Goal: Transaction & Acquisition: Book appointment/travel/reservation

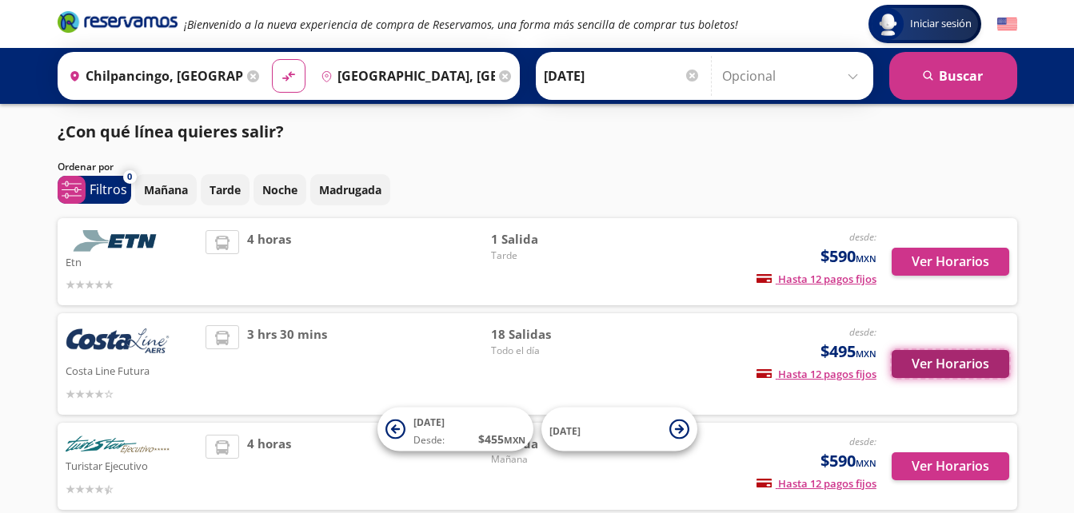
click at [921, 357] on button "Ver Horarios" at bounding box center [951, 364] width 118 height 28
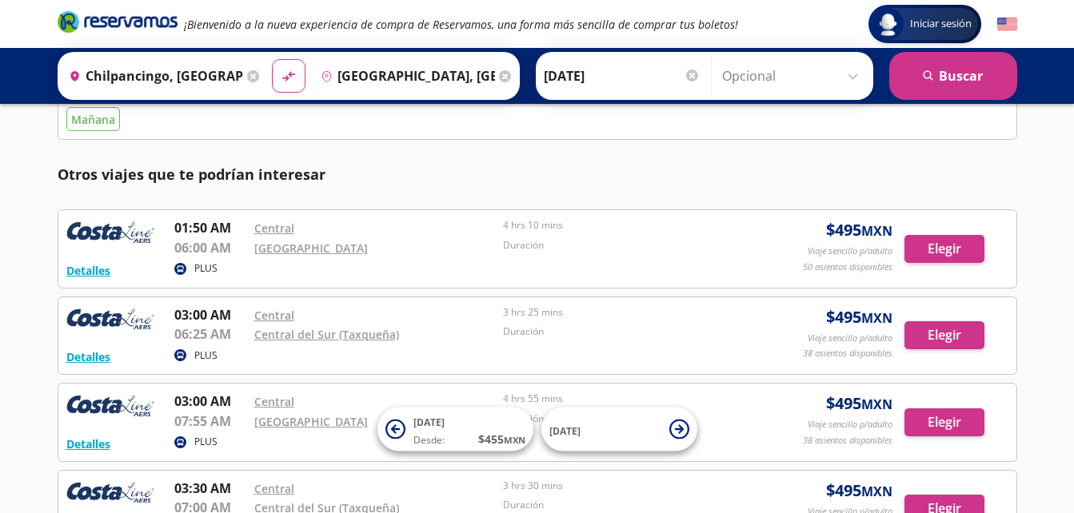
scroll to position [486, 0]
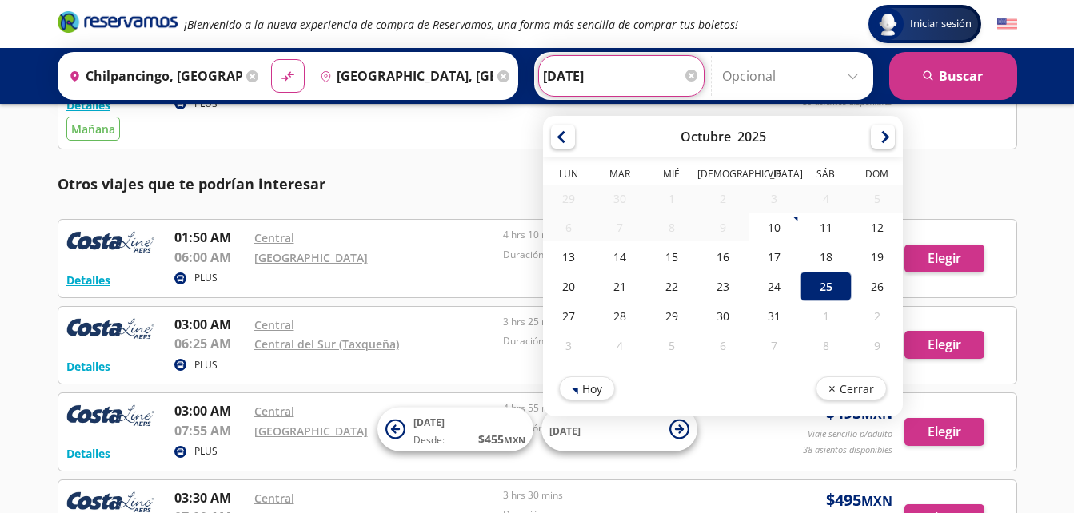
click at [557, 71] on input "[DATE]" at bounding box center [621, 76] width 157 height 40
click at [716, 313] on div "30" at bounding box center [721, 316] width 51 height 30
type input "[DATE]"
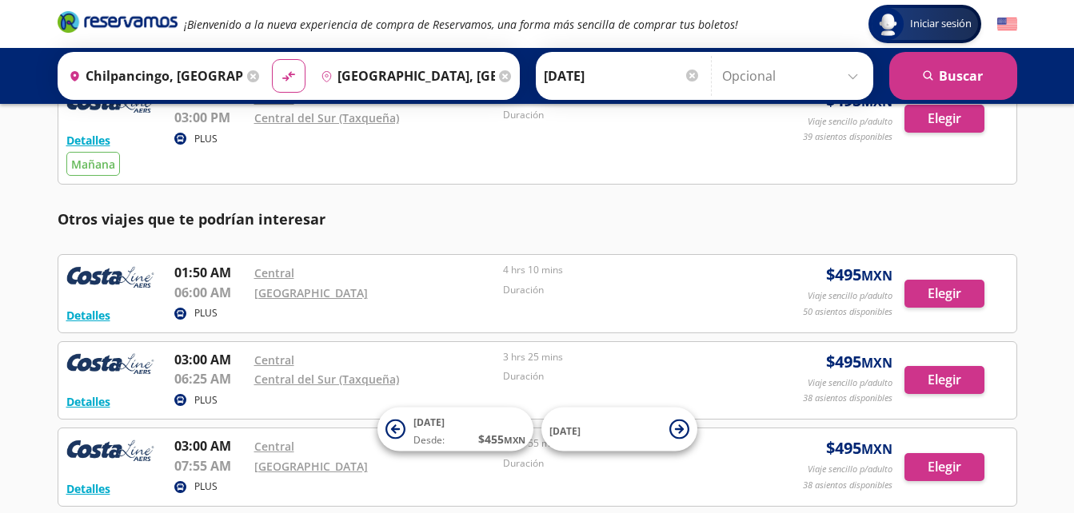
scroll to position [453, 0]
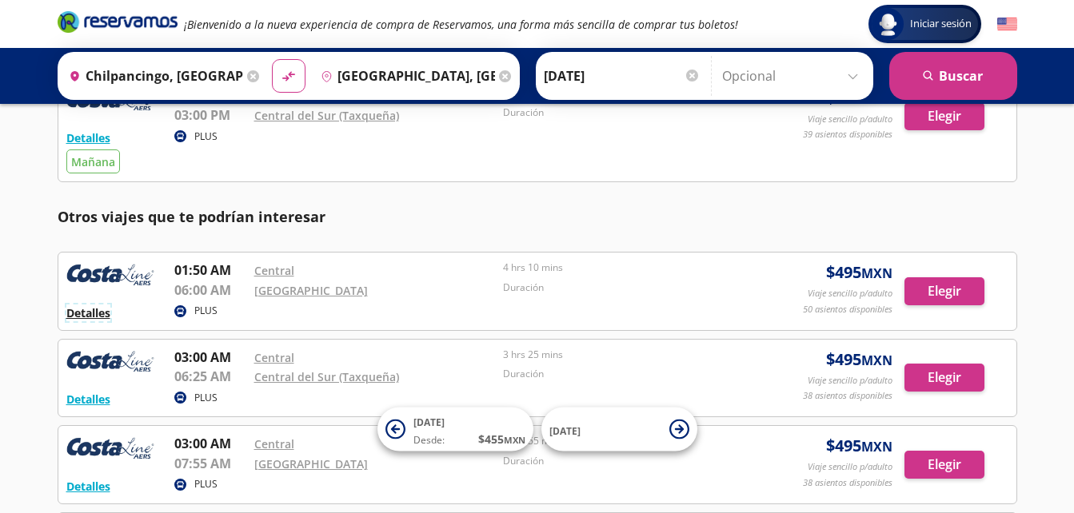
click at [102, 315] on button "Detalles" at bounding box center [88, 313] width 44 height 17
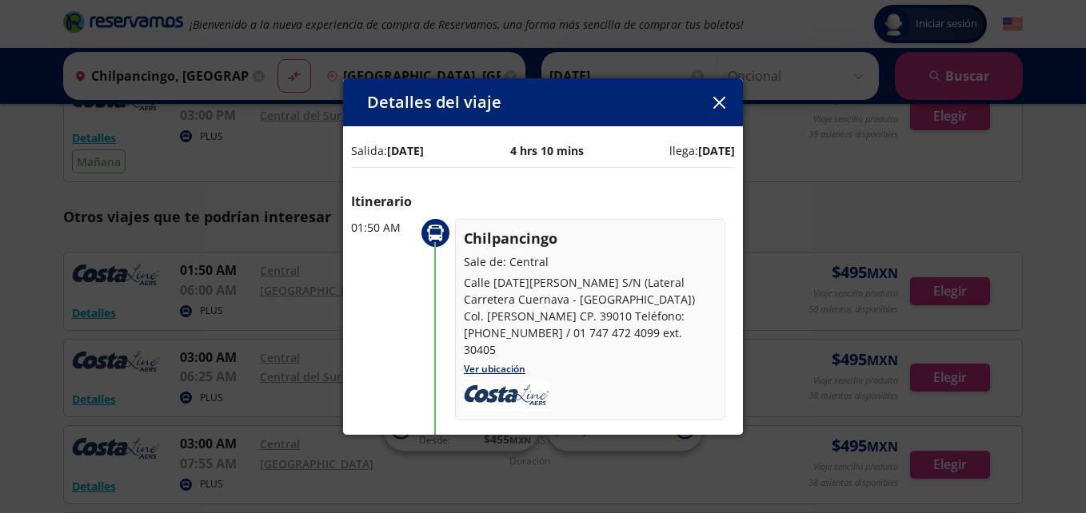
click at [802, 247] on div "Detalles del viaje Salida: [DATE] 4 hrs 10 mins llega: [DATE] Itinerario 01:50 …" at bounding box center [543, 256] width 1086 height 513
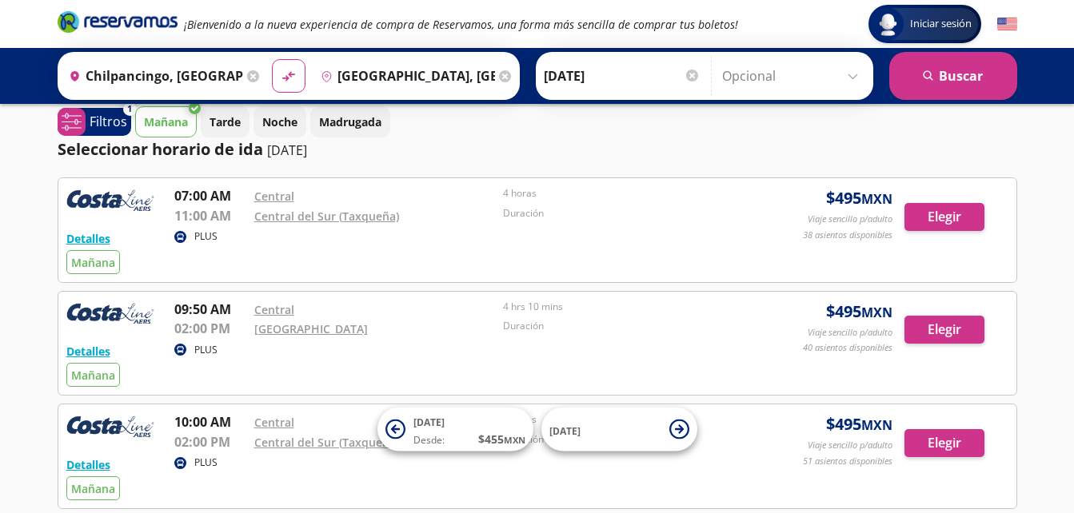
scroll to position [0, 0]
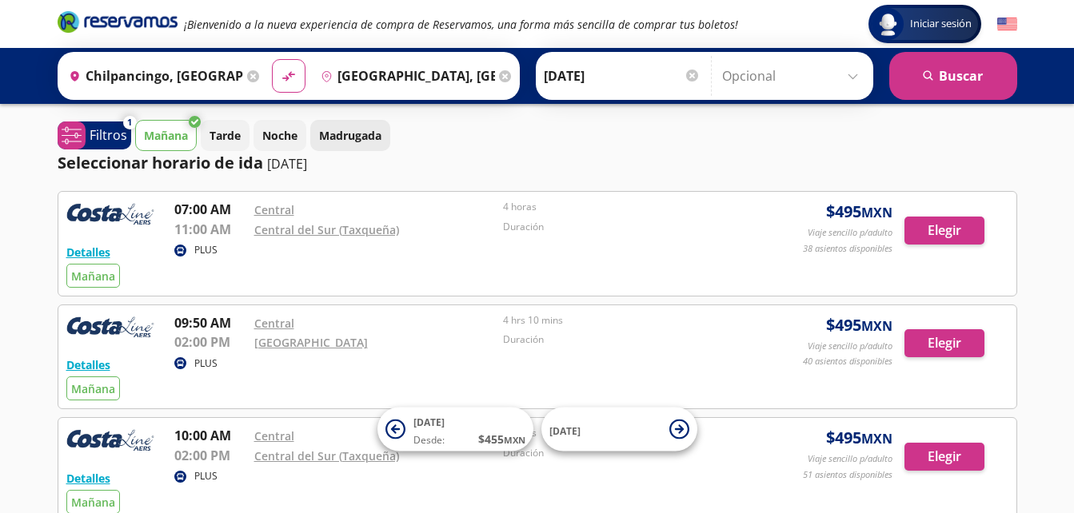
click at [344, 131] on p "Madrugada" at bounding box center [350, 135] width 62 height 17
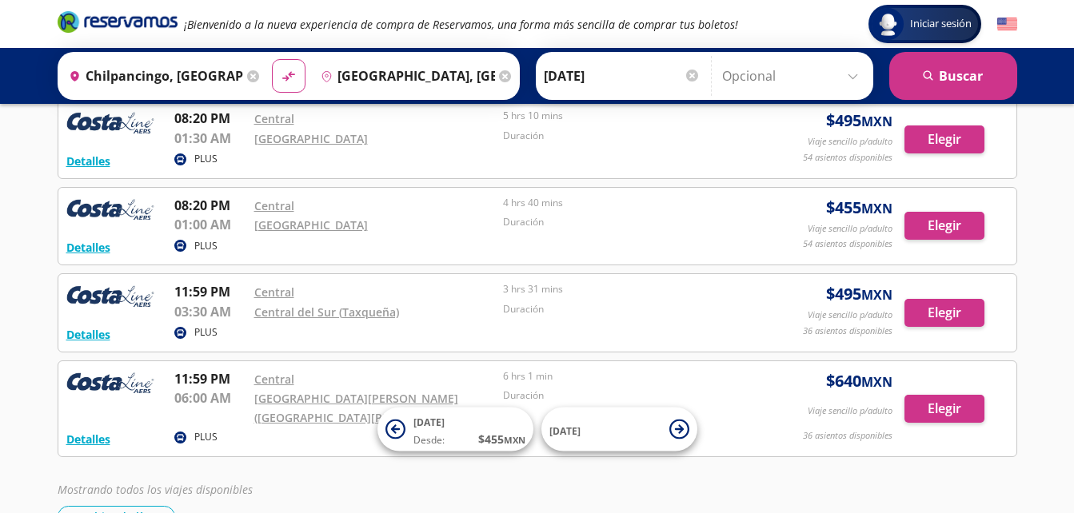
scroll to position [2751, 0]
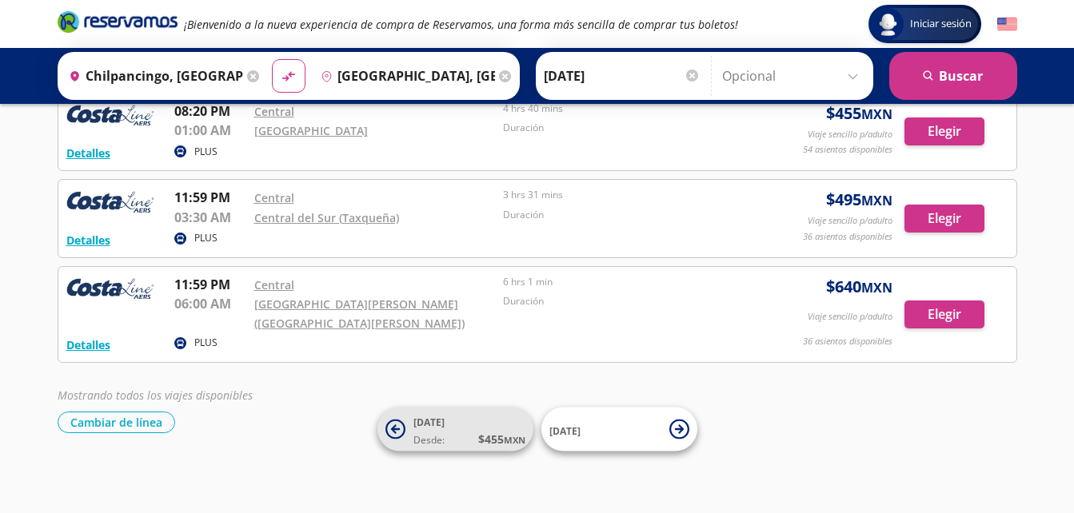
click at [485, 435] on span "$ 455 MXN" at bounding box center [501, 439] width 47 height 17
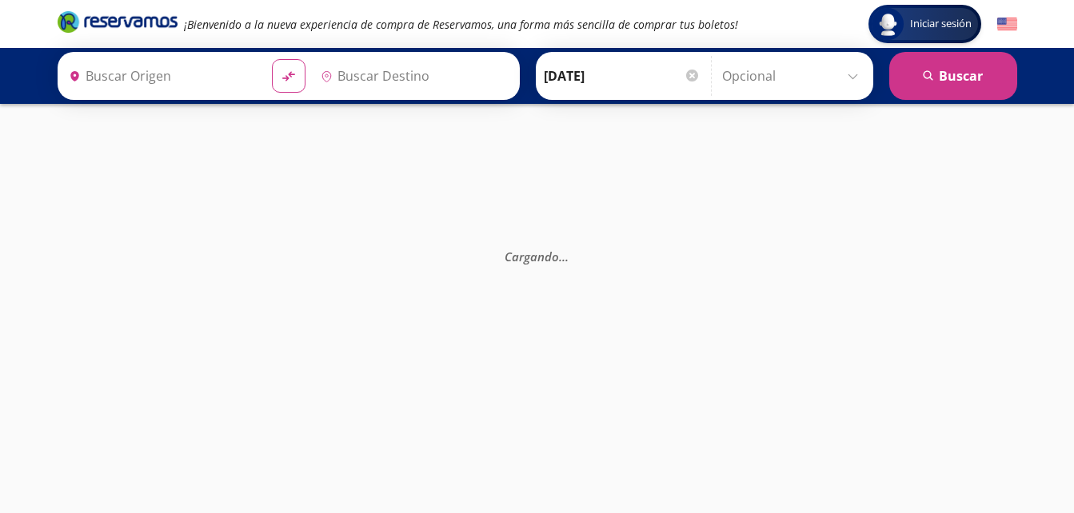
type input "[GEOGRAPHIC_DATA], [GEOGRAPHIC_DATA]"
type input "Chilpancingo, [GEOGRAPHIC_DATA]"
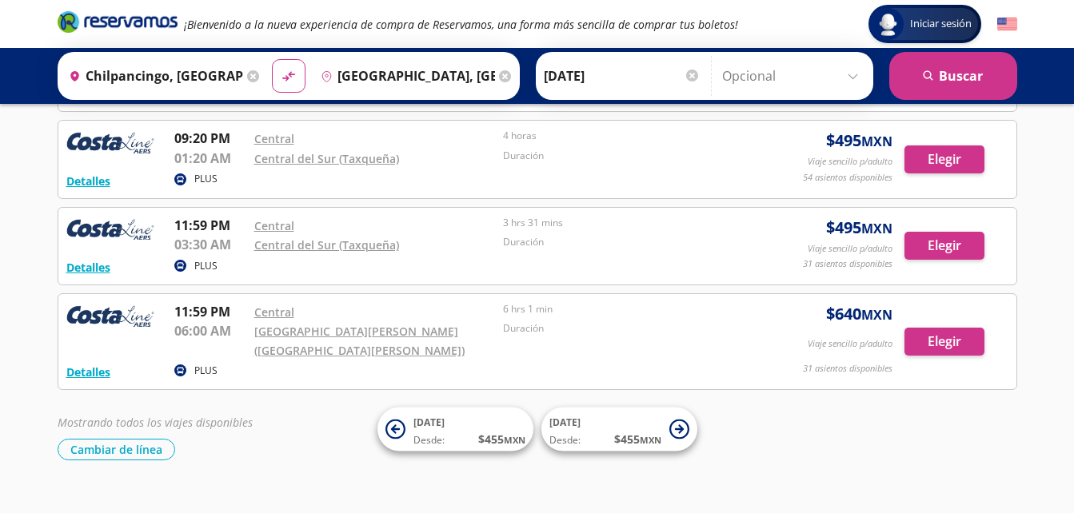
scroll to position [2864, 0]
